Goal: Information Seeking & Learning: Compare options

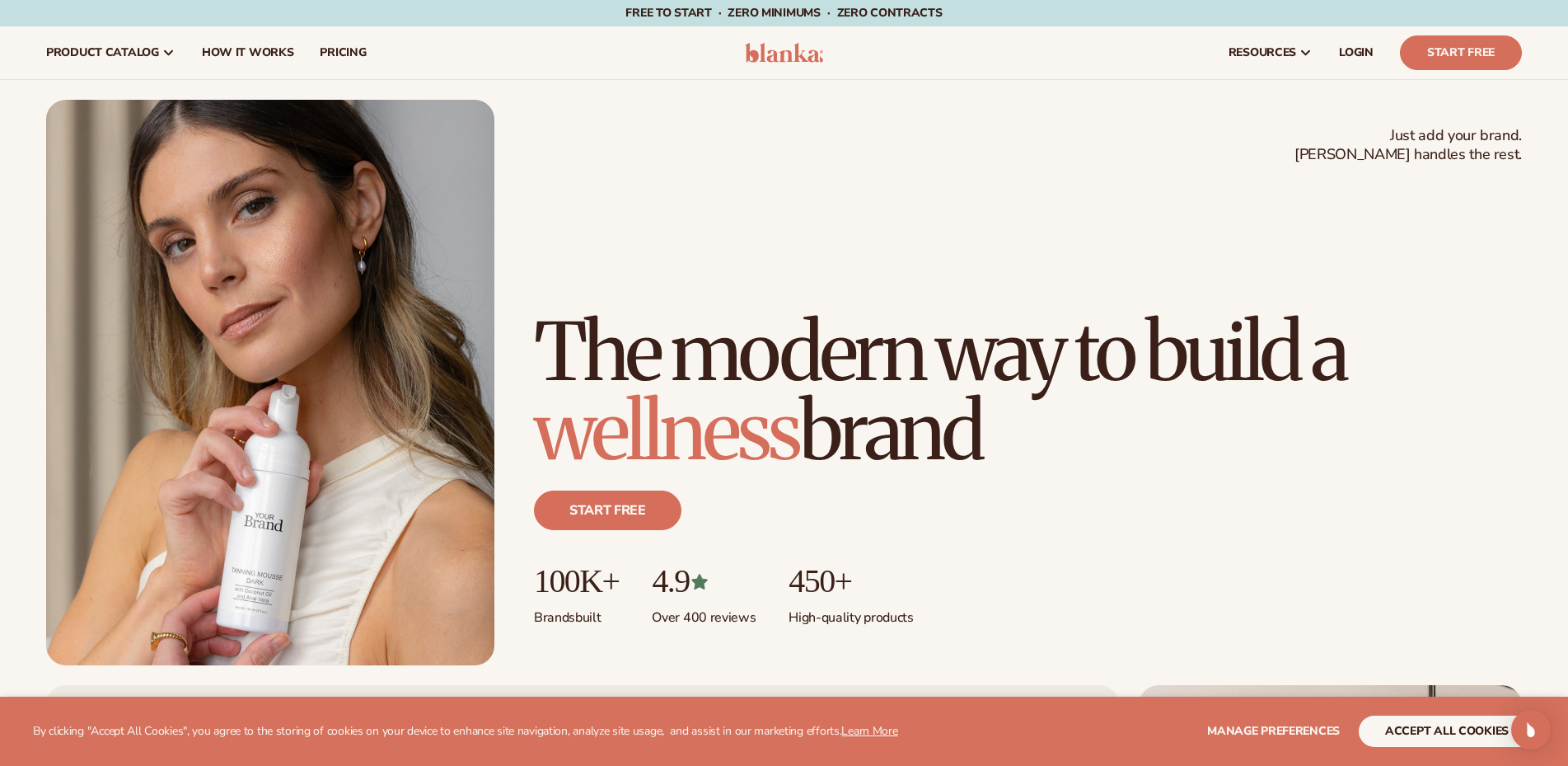
scroll to position [420, 0]
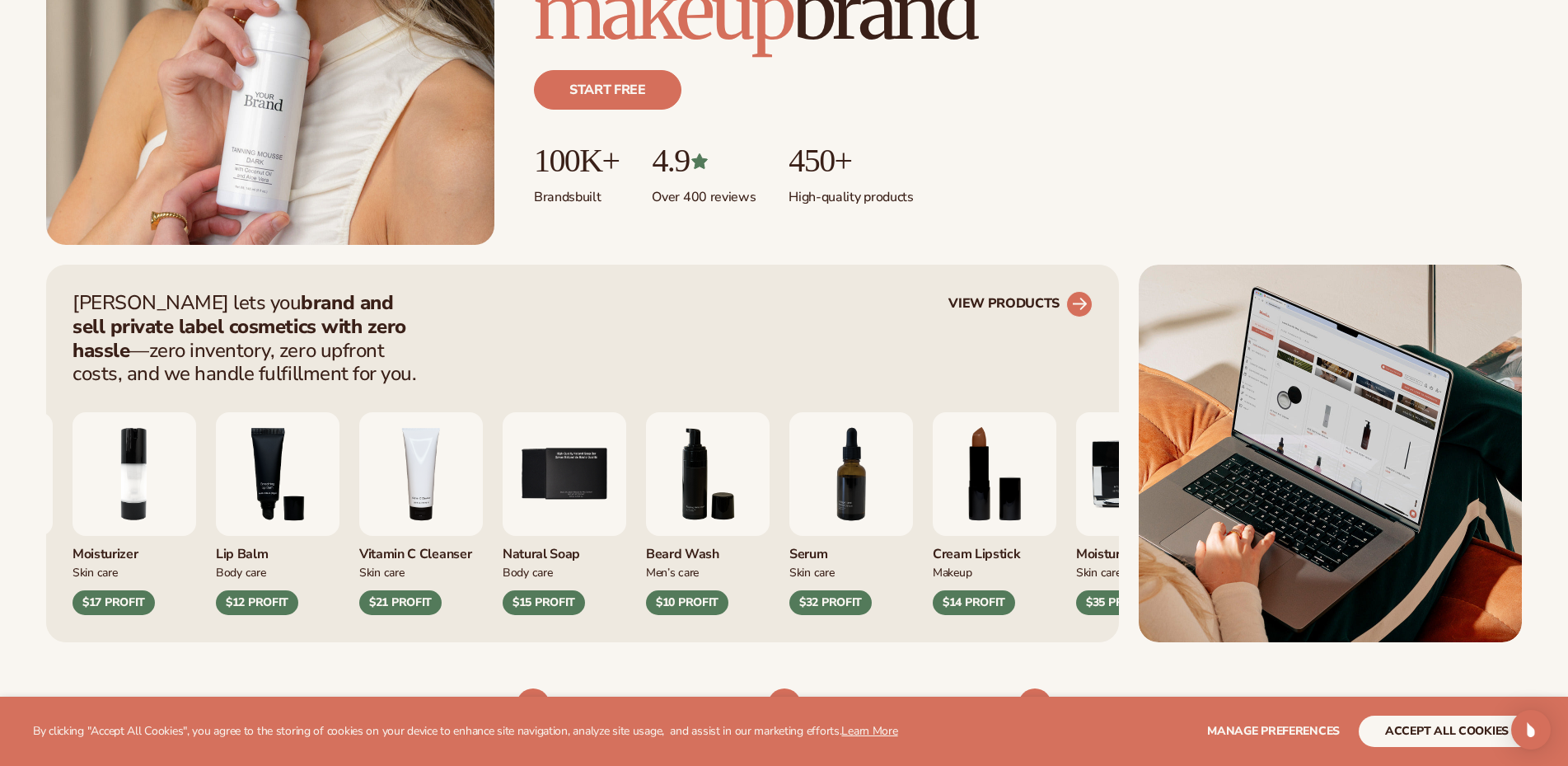
click at [1050, 299] on link "VIEW PRODUCTS" at bounding box center [1020, 303] width 144 height 26
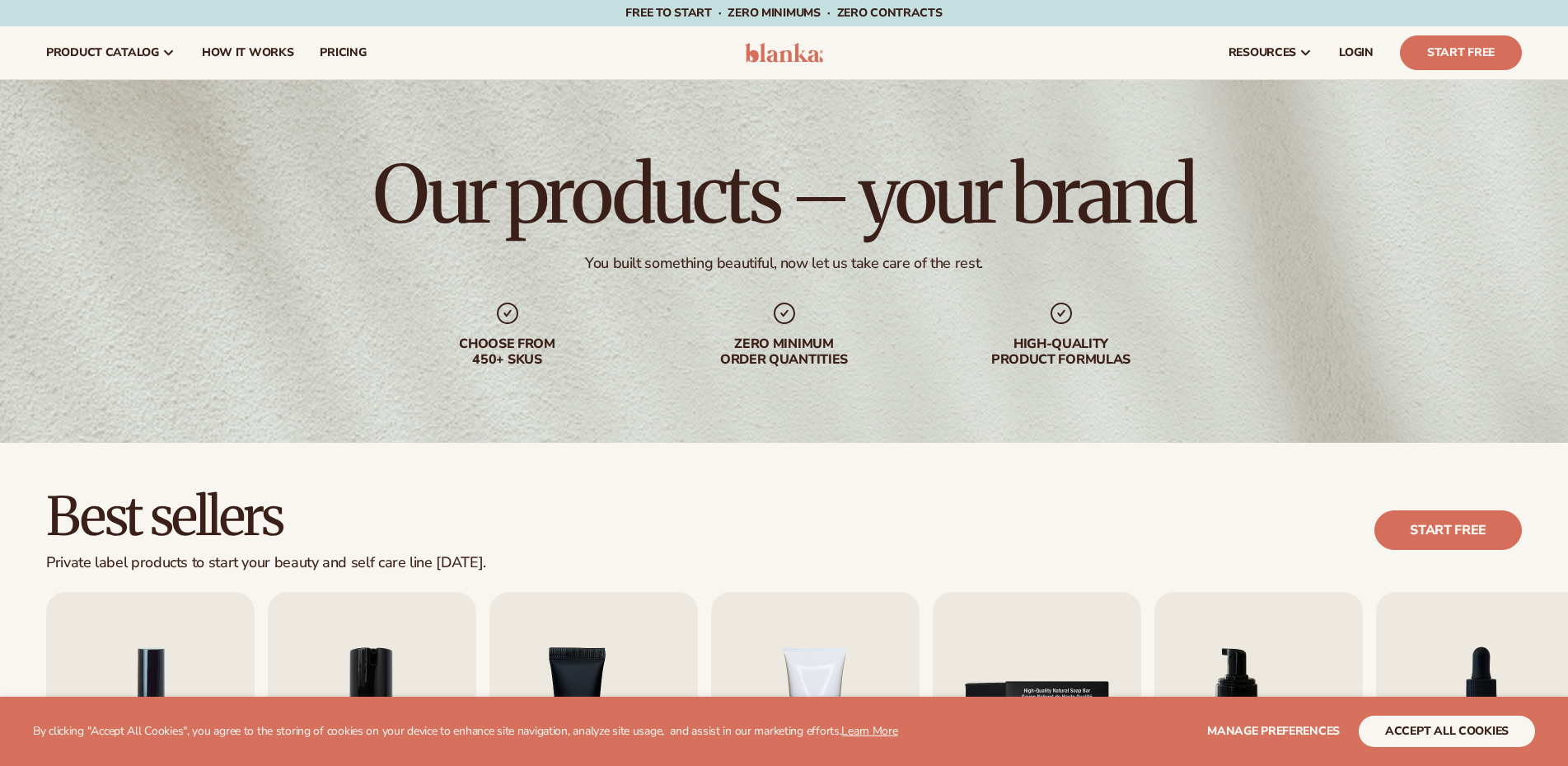
scroll to position [336, 0]
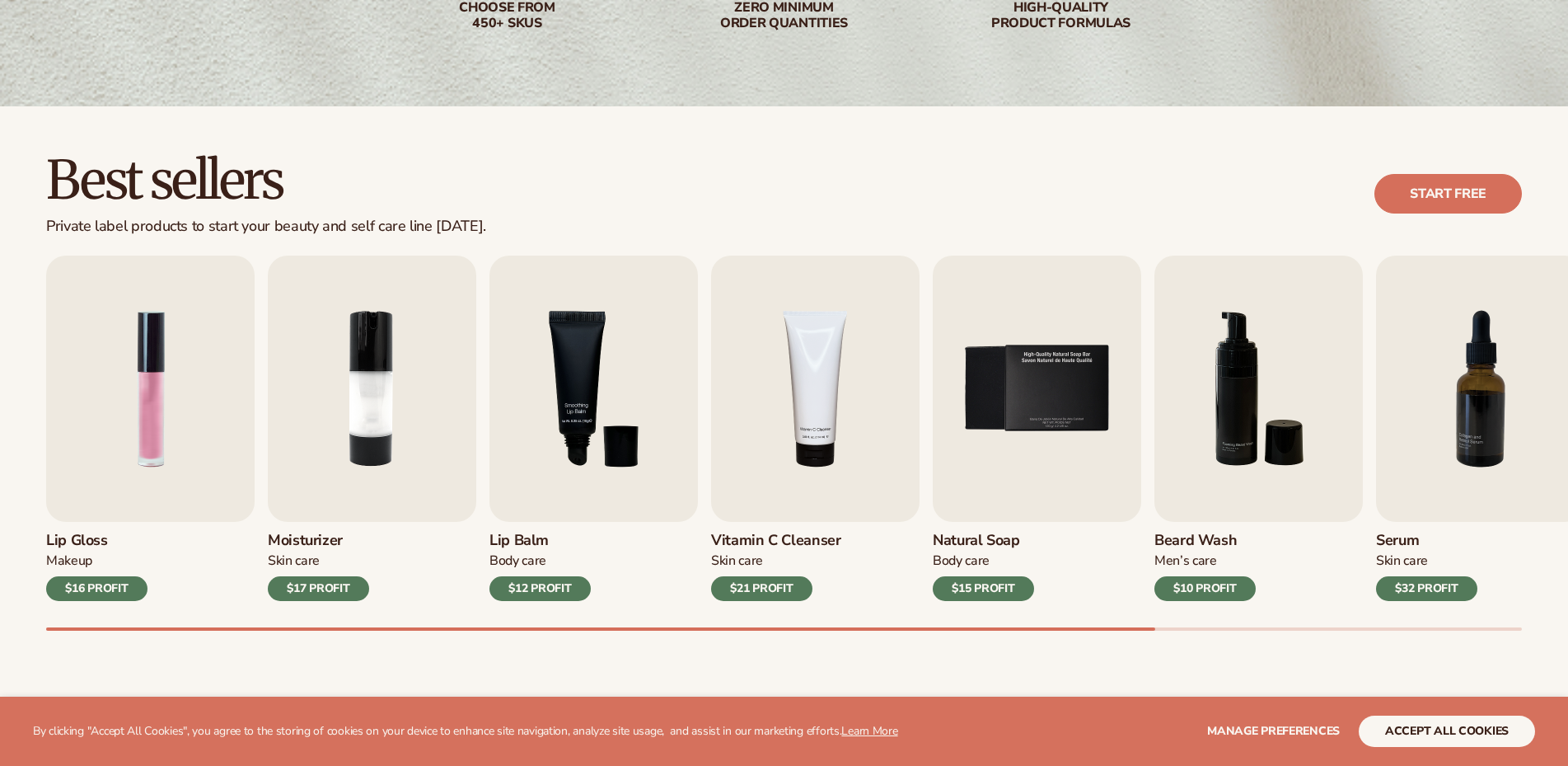
drag, startPoint x: 306, startPoint y: 624, endPoint x: 449, endPoint y: 622, distance: 143.0
click at [449, 622] on div "Lip Gloss Makeup $16 PROFIT Moisturizer [MEDICAL_DATA] $17 PROFIT [MEDICAL_DATA…" at bounding box center [807, 443] width 1522 height 375
click at [454, 640] on div "Best sellers Private label products to start your beauty and self care line [DA…" at bounding box center [784, 408] width 1568 height 604
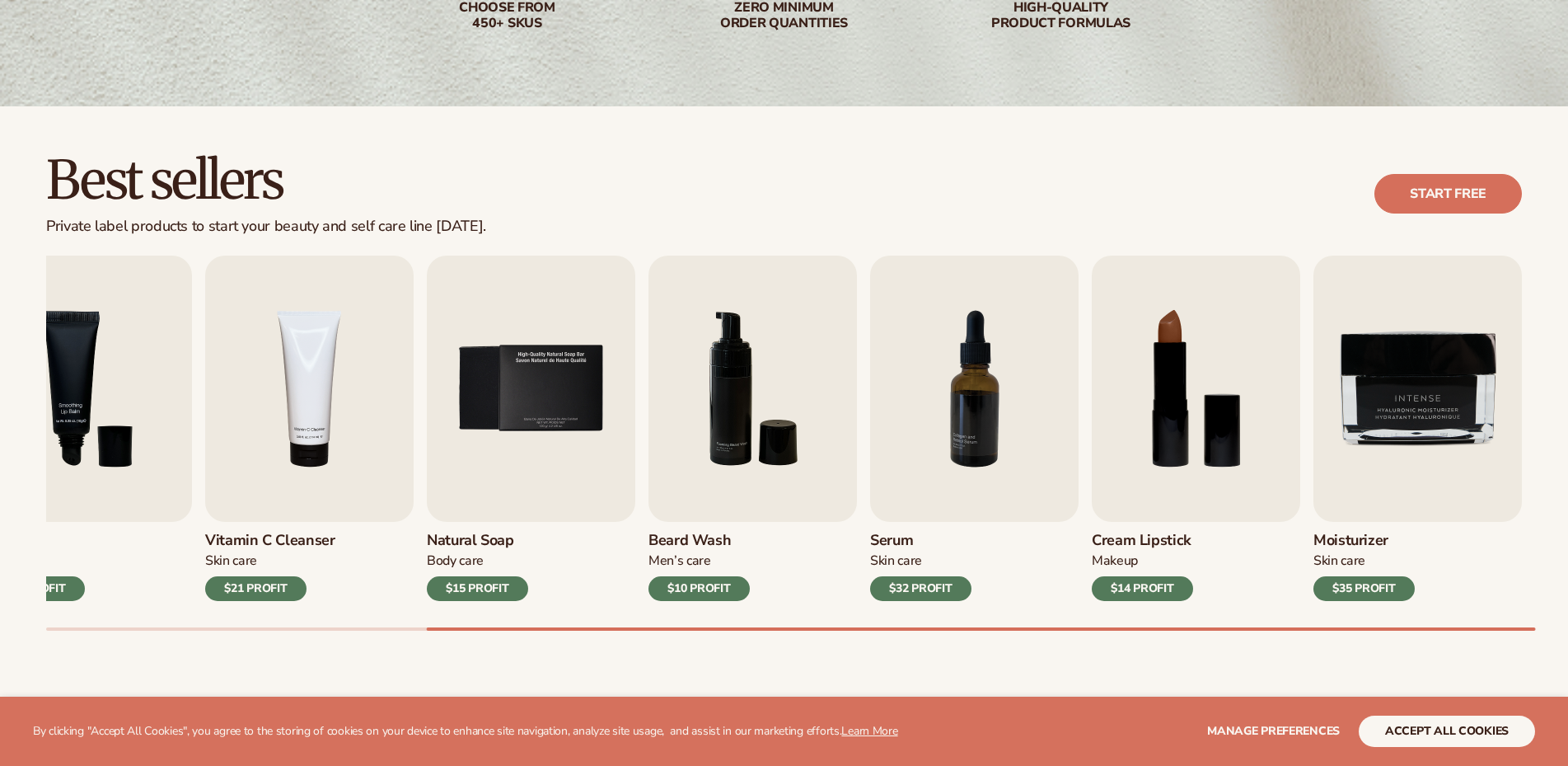
click at [901, 654] on div "Best sellers Private label products to start your beauty and self care line [DA…" at bounding box center [784, 408] width 1568 height 604
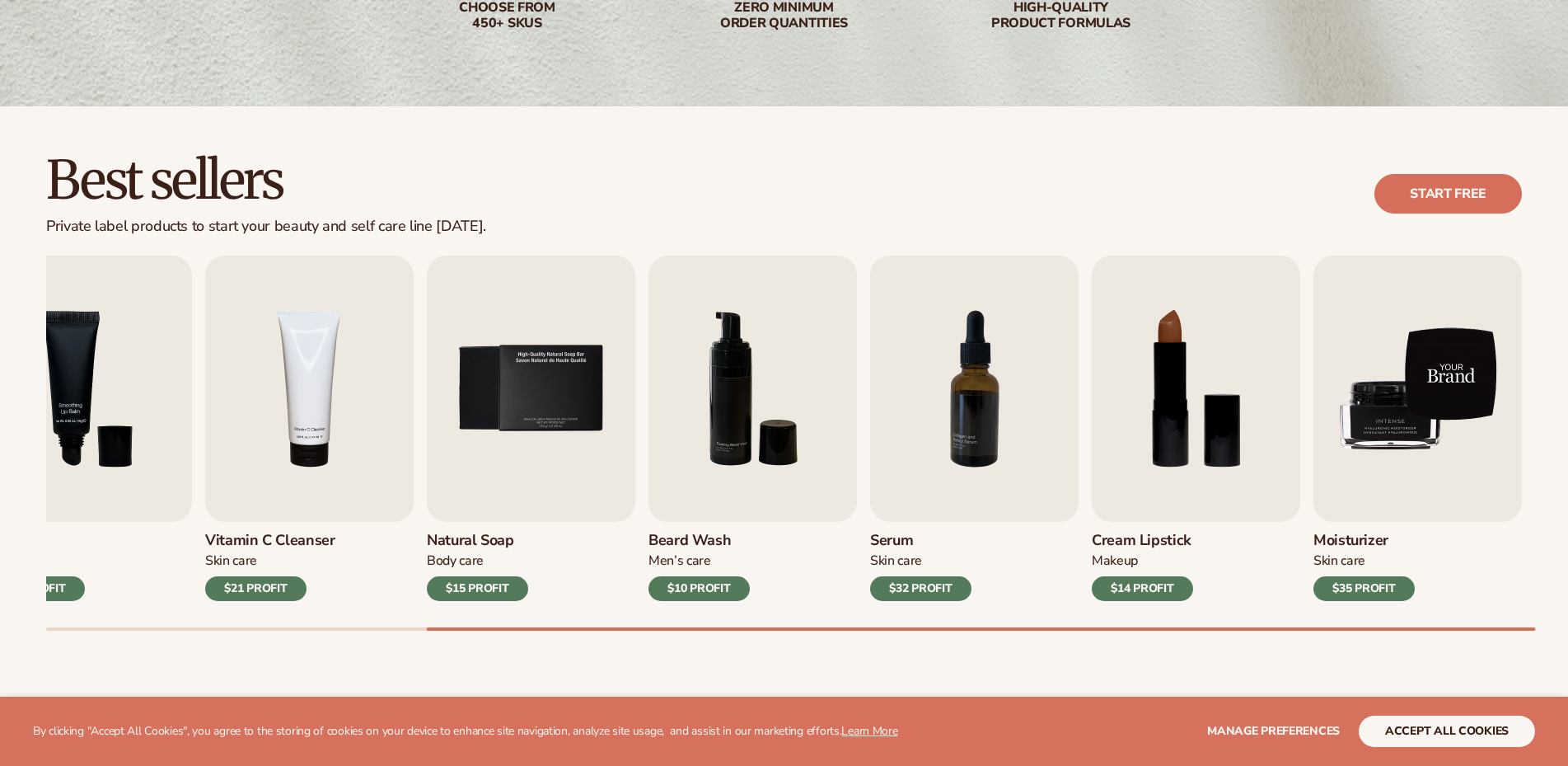
click at [1396, 362] on img "9 / 9" at bounding box center [1417, 388] width 208 height 266
click at [1416, 406] on img "9 / 9" at bounding box center [1417, 388] width 208 height 266
click at [1358, 483] on img "9 / 9" at bounding box center [1417, 388] width 208 height 266
click at [1376, 422] on img "9 / 9" at bounding box center [1417, 388] width 208 height 266
click at [1408, 378] on img "9 / 9" at bounding box center [1417, 388] width 208 height 266
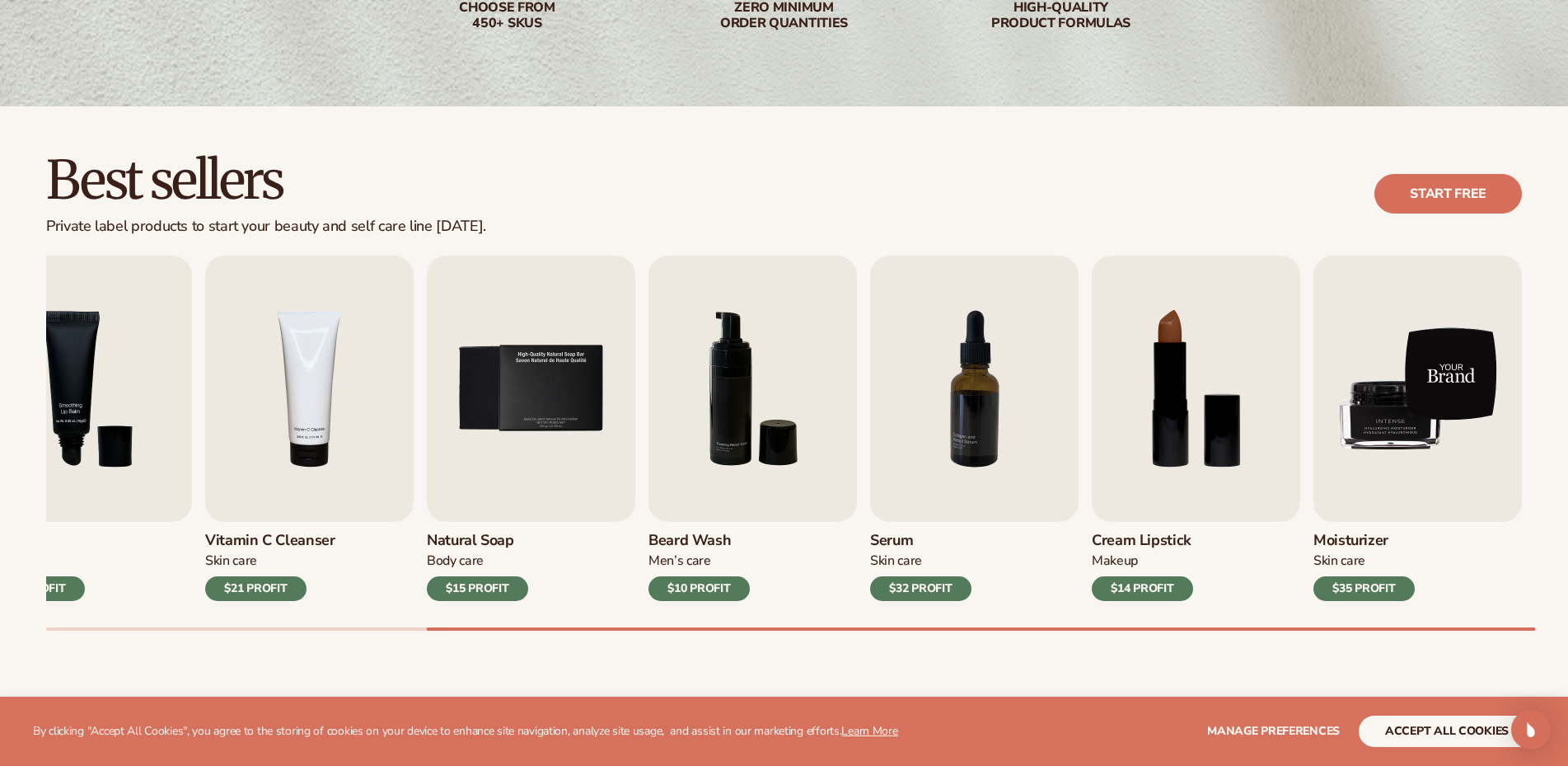
click at [1400, 415] on img "9 / 9" at bounding box center [1417, 388] width 208 height 266
click at [1412, 437] on img "9 / 9" at bounding box center [1417, 388] width 208 height 266
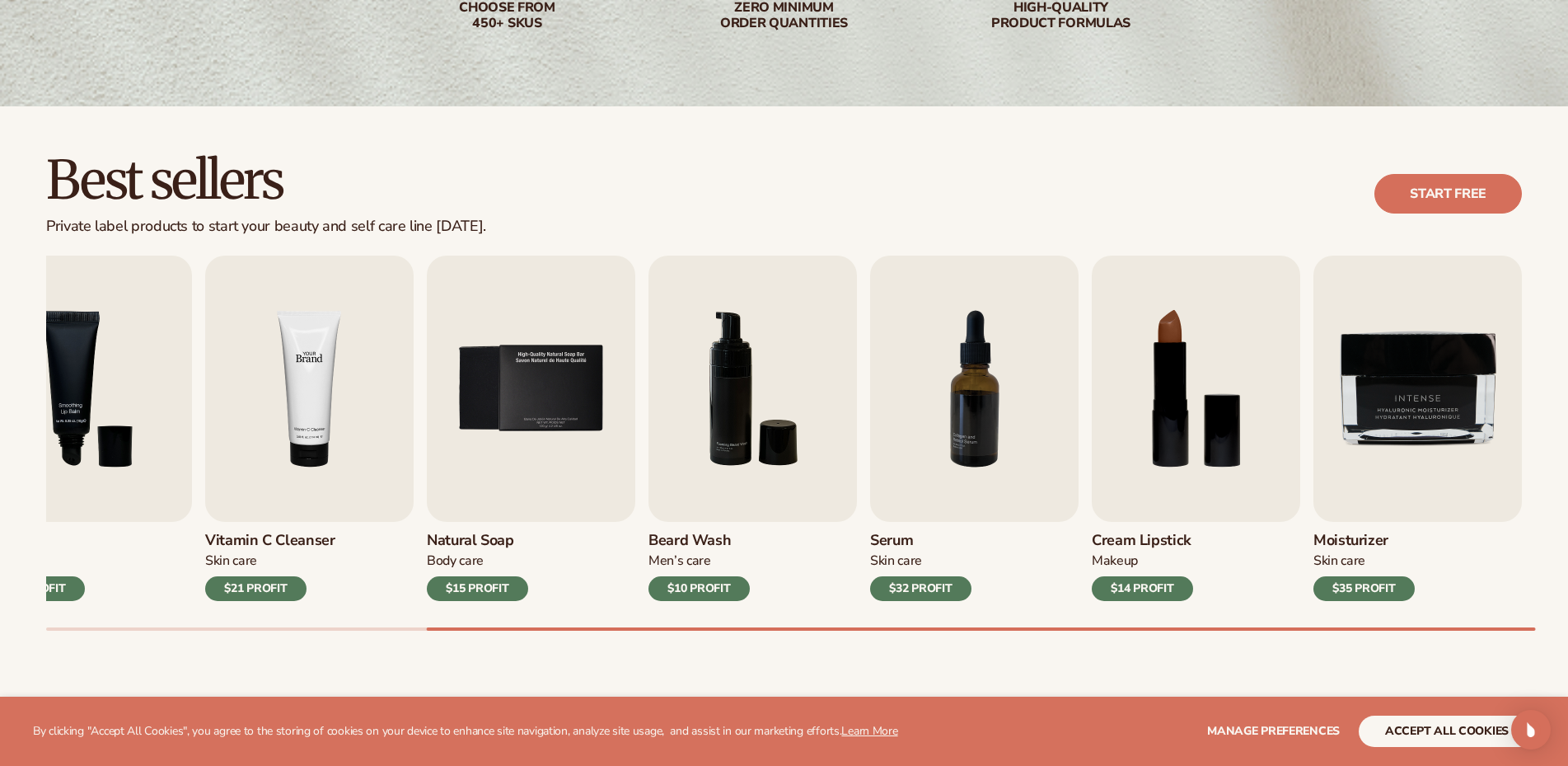
click at [269, 433] on img "4 / 9" at bounding box center [309, 388] width 208 height 266
click at [616, 429] on img "5 / 9" at bounding box center [531, 388] width 208 height 266
click at [932, 382] on img "7 / 9" at bounding box center [974, 388] width 208 height 266
click at [1111, 373] on img "8 / 9" at bounding box center [1196, 388] width 208 height 266
click at [1267, 371] on img "8 / 9" at bounding box center [1196, 388] width 208 height 266
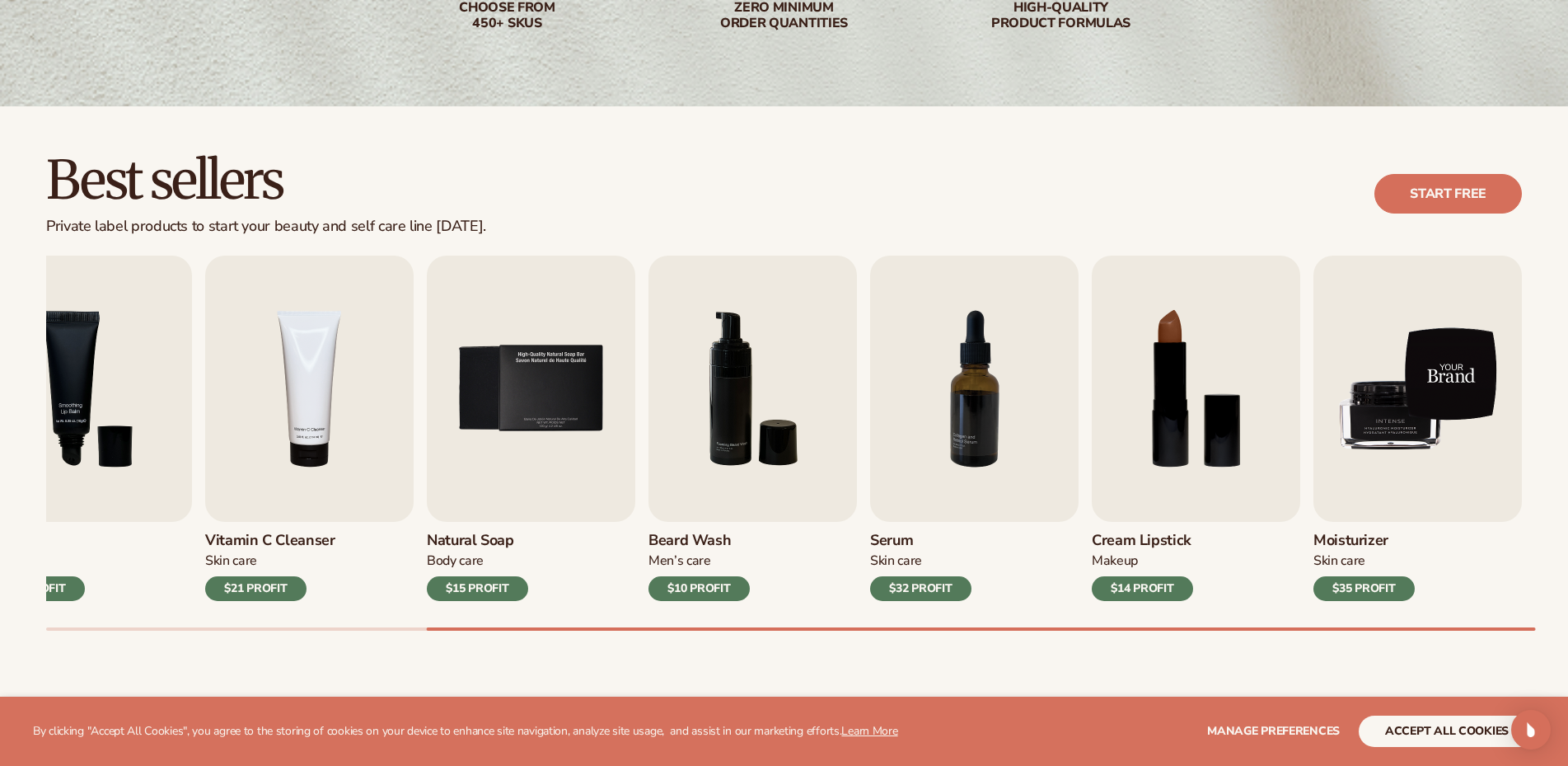
click at [1348, 371] on img "9 / 9" at bounding box center [1417, 388] width 208 height 266
click at [1411, 369] on img "9 / 9" at bounding box center [1417, 388] width 208 height 266
click at [1383, 413] on img "9 / 9" at bounding box center [1417, 388] width 208 height 266
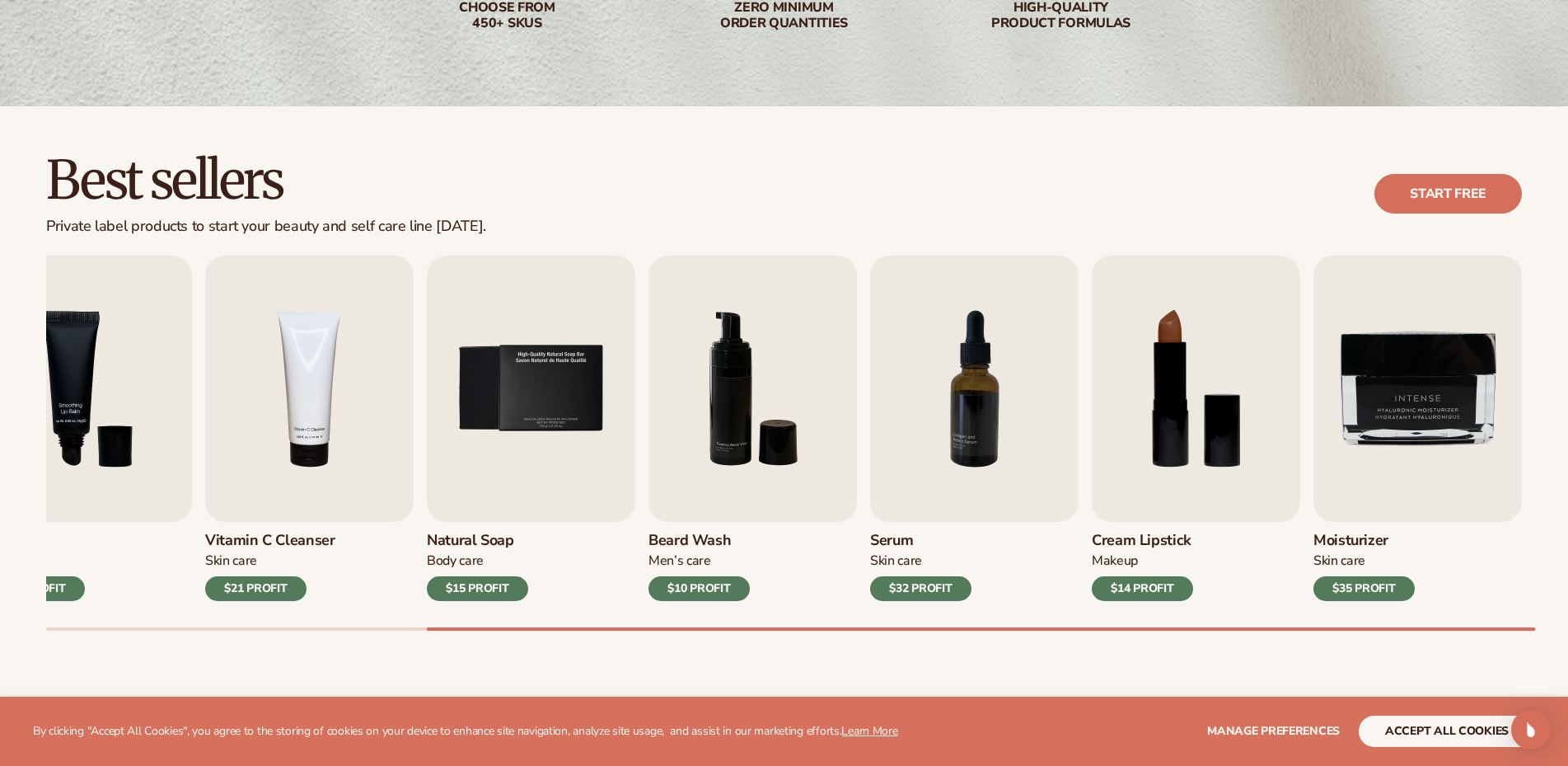
click at [1335, 539] on h3 "Moisturizer" at bounding box center [1365, 540] width 102 height 18
click at [1341, 587] on div "$35 PROFIT" at bounding box center [1365, 588] width 102 height 25
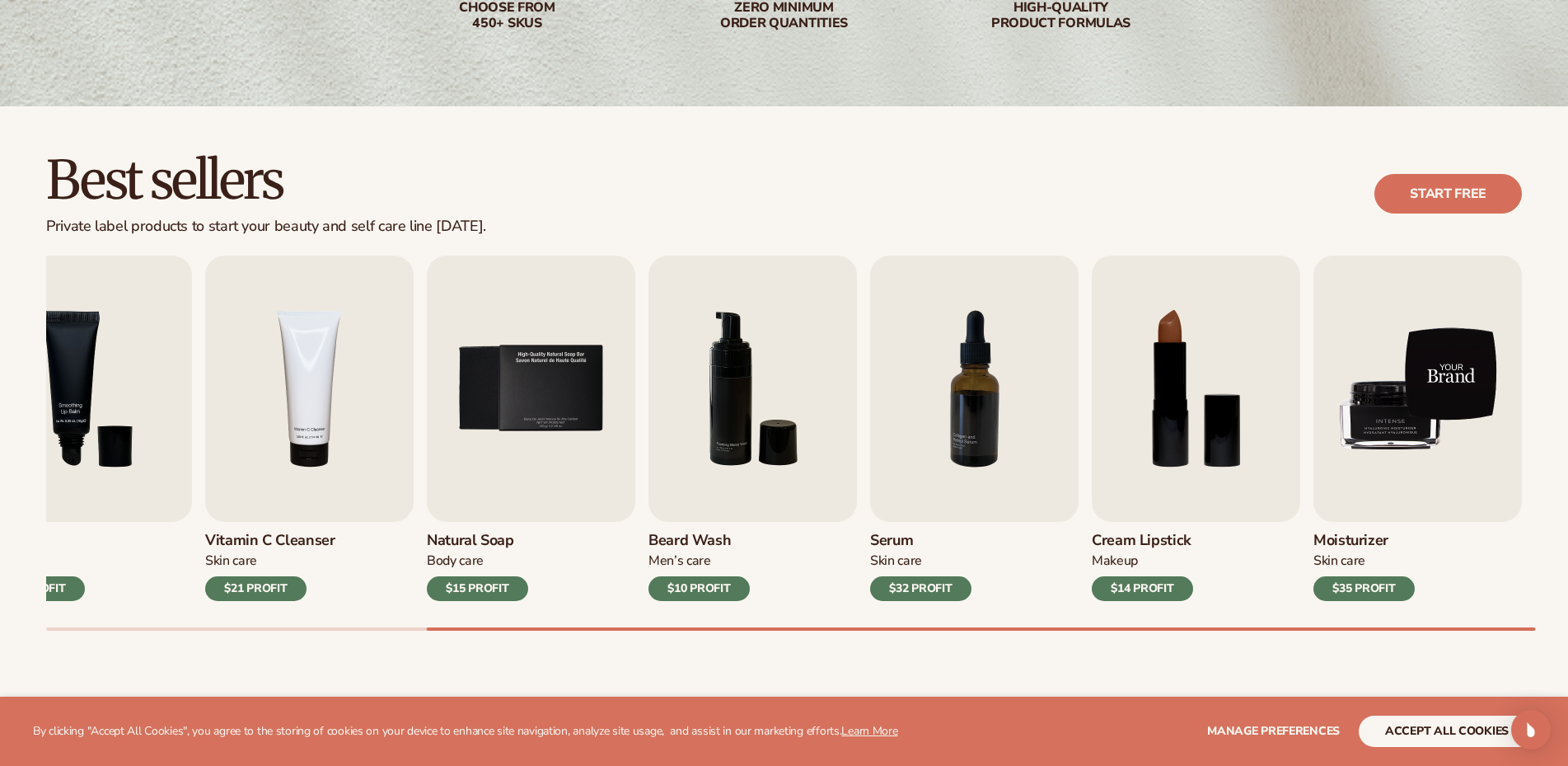
click at [1341, 454] on img "9 / 9" at bounding box center [1417, 388] width 208 height 266
click at [1408, 402] on img "9 / 9" at bounding box center [1417, 388] width 208 height 266
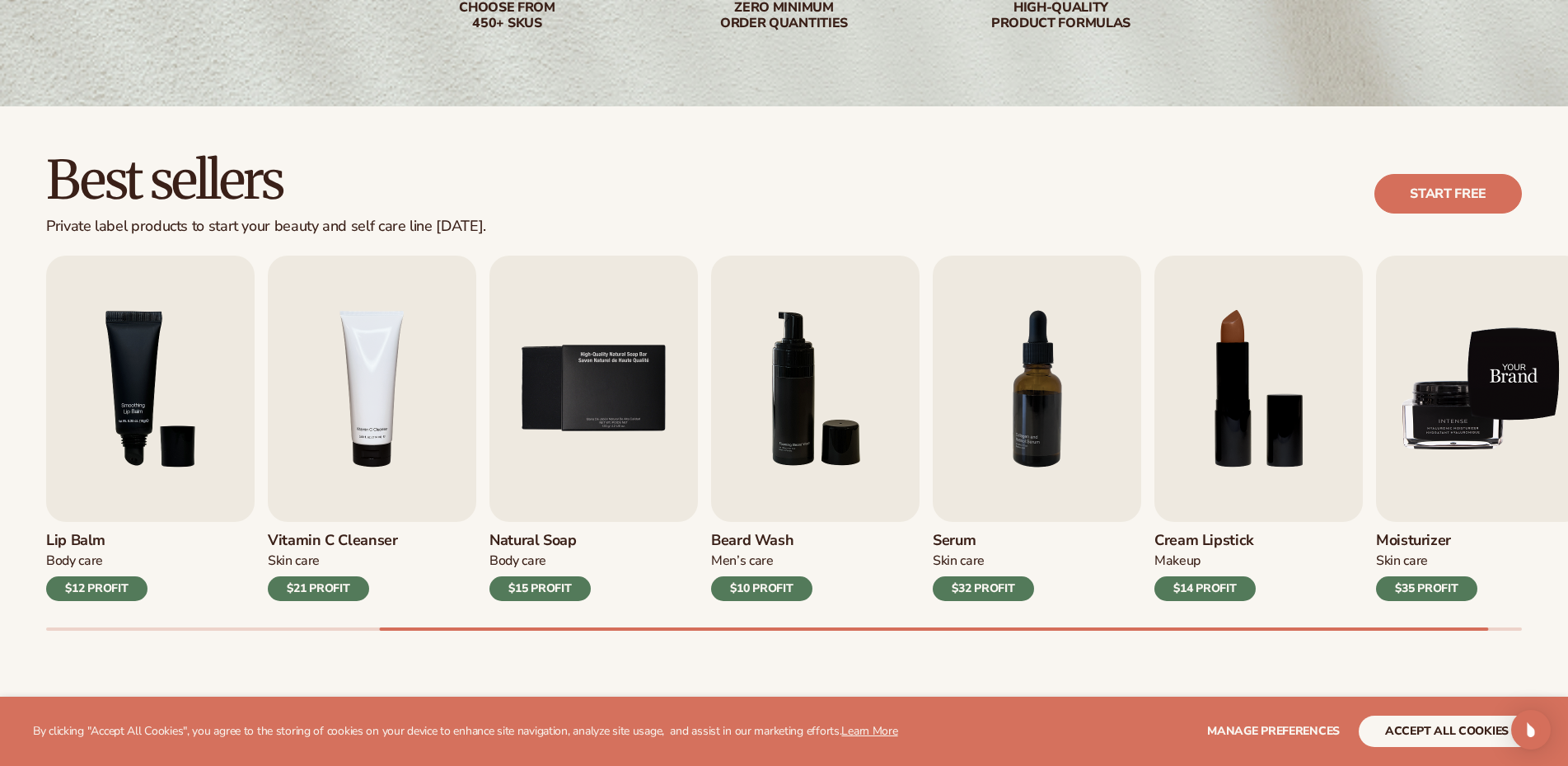
click at [1479, 428] on img "9 / 9" at bounding box center [1480, 388] width 208 height 266
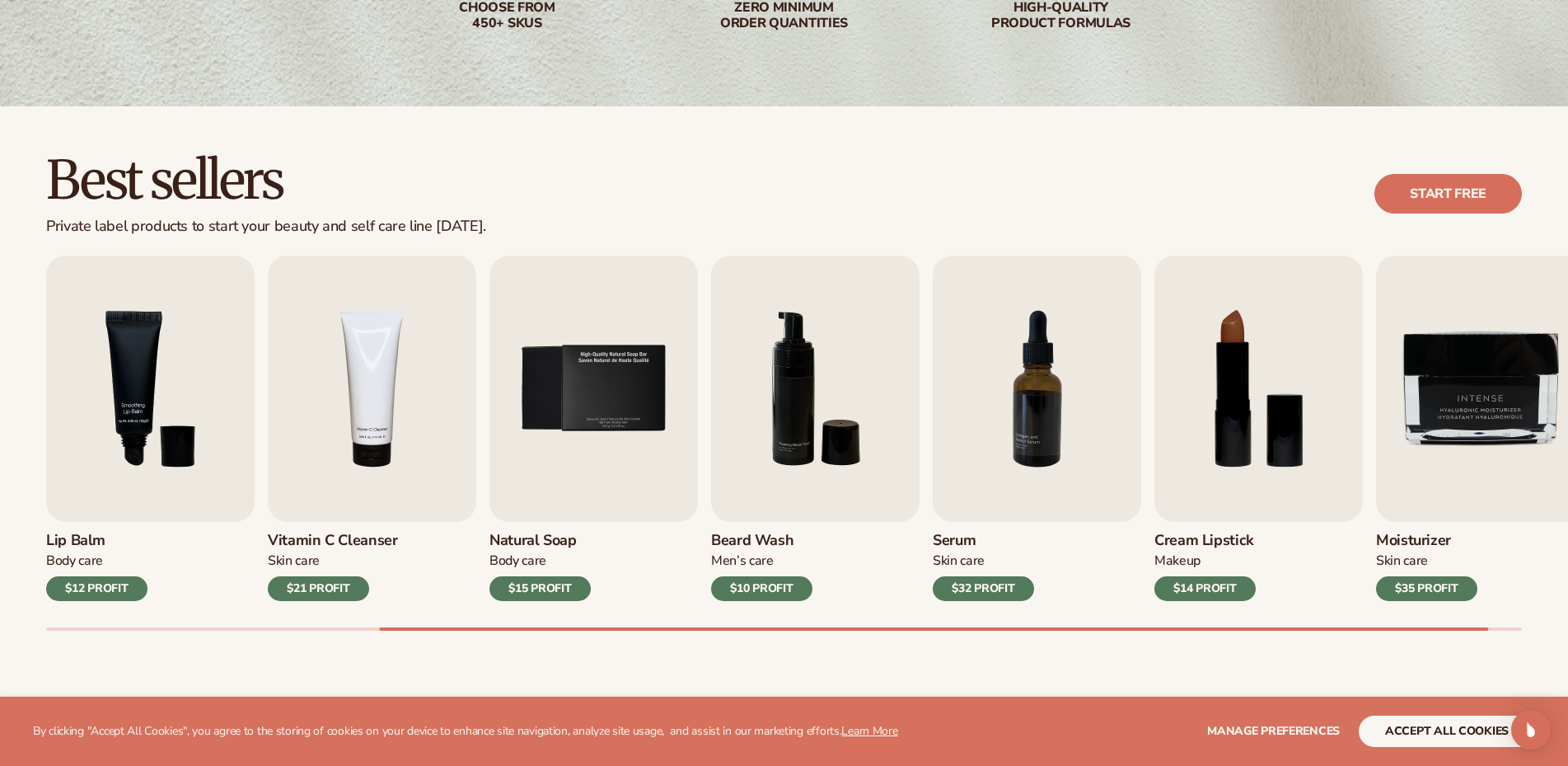
click at [1408, 580] on div "$35 PROFIT" at bounding box center [1427, 588] width 102 height 25
click at [1399, 587] on div "$35 PROFIT" at bounding box center [1427, 588] width 102 height 25
click at [1386, 524] on div "Moisturizer [MEDICAL_DATA] $35 PROFIT" at bounding box center [1480, 562] width 208 height 79
click at [1289, 731] on span "Manage preferences" at bounding box center [1273, 730] width 132 height 15
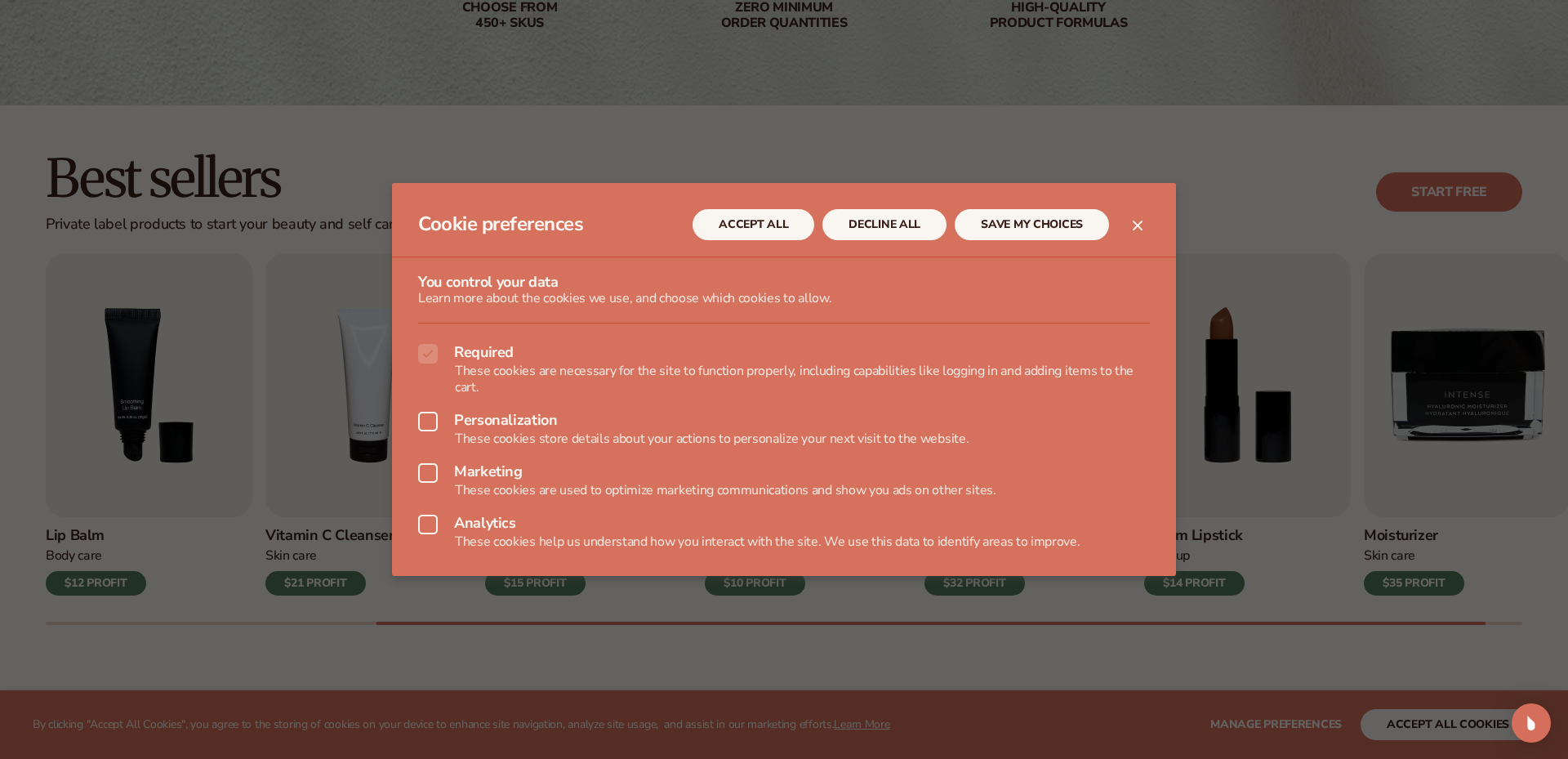
click at [1142, 221] on button "Close dialog" at bounding box center [1137, 225] width 20 height 20
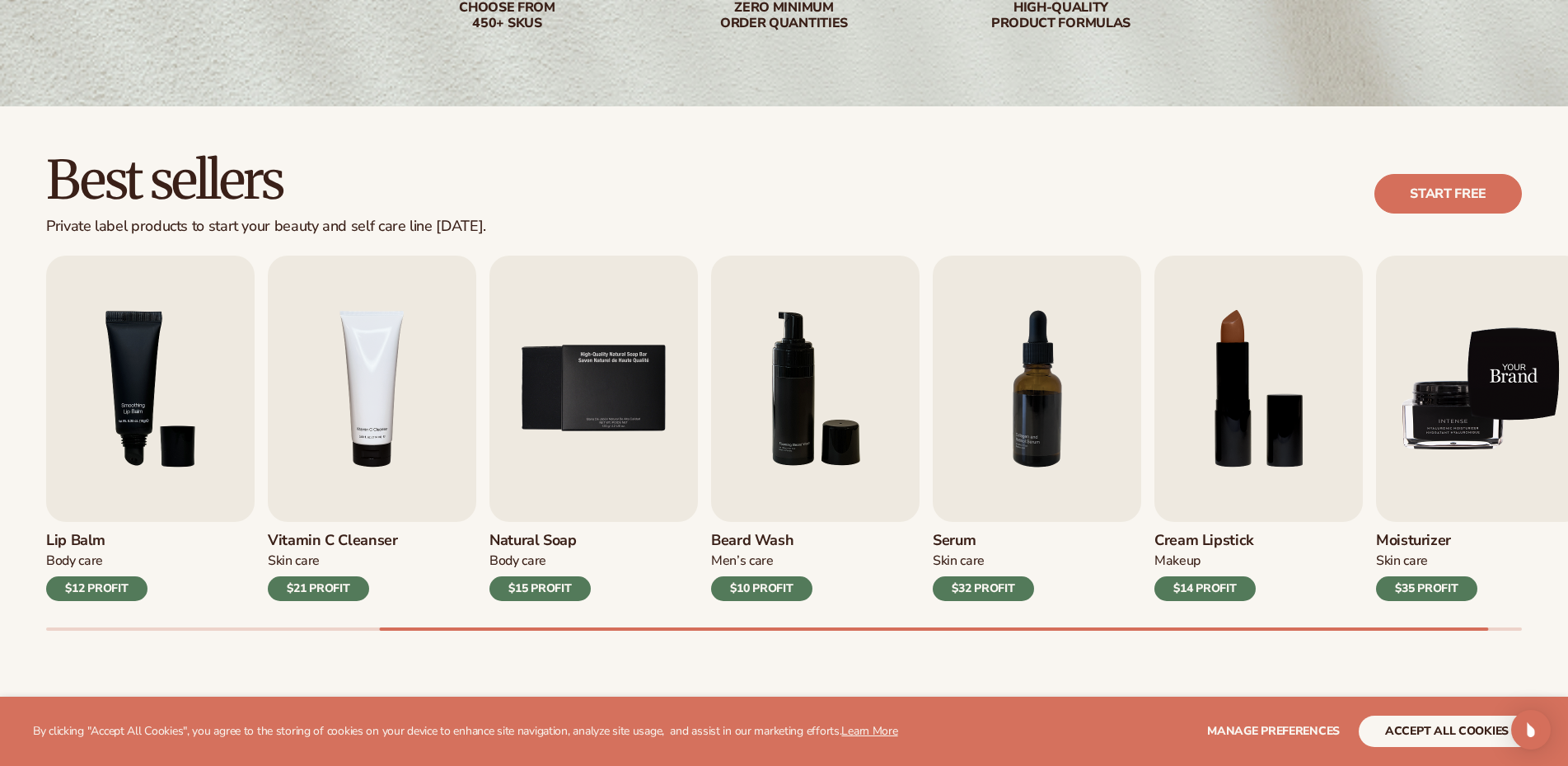
click at [1513, 385] on img "9 / 9" at bounding box center [1480, 388] width 208 height 266
click at [1509, 403] on img "9 / 9" at bounding box center [1480, 388] width 208 height 266
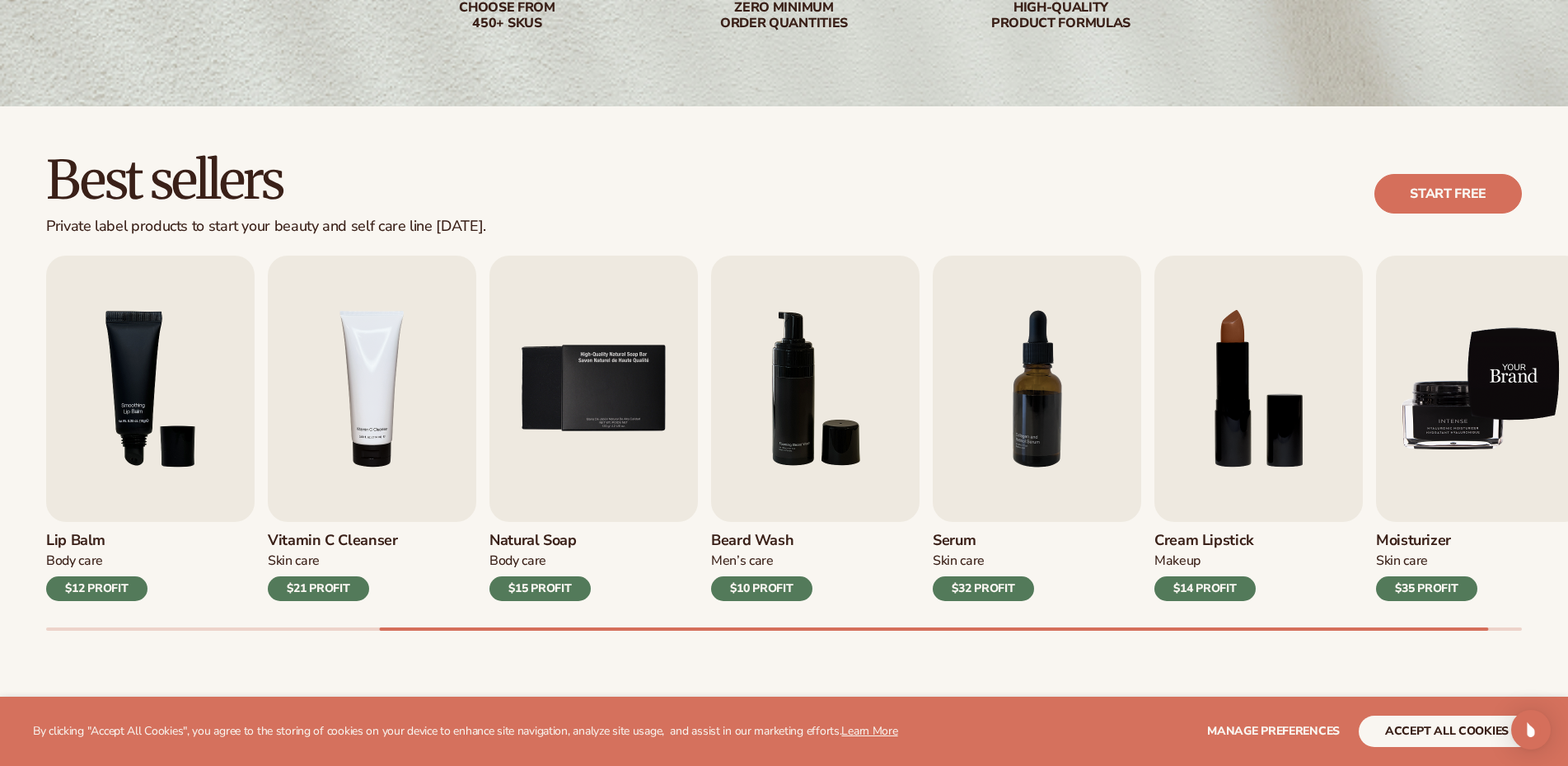
click at [1509, 403] on img "9 / 9" at bounding box center [1480, 388] width 208 height 266
